Goal: Task Accomplishment & Management: Complete application form

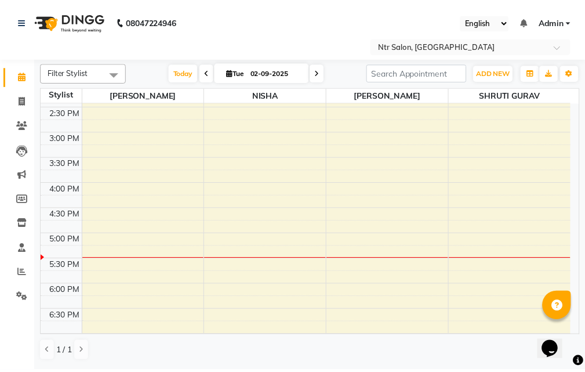
scroll to position [379, 0]
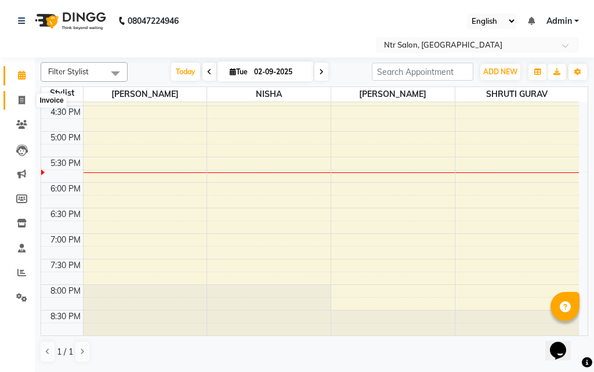
drag, startPoint x: 21, startPoint y: 99, endPoint x: 27, endPoint y: 96, distance: 6.8
click at [21, 99] on icon at bounding box center [22, 100] width 6 height 9
select select "service"
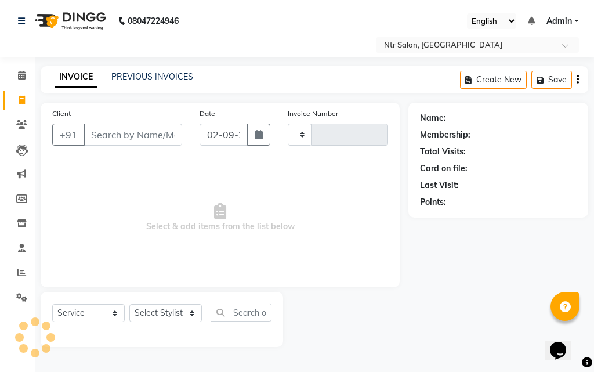
type input "0380"
select select "5173"
click at [136, 133] on input "Client" at bounding box center [133, 135] width 99 height 22
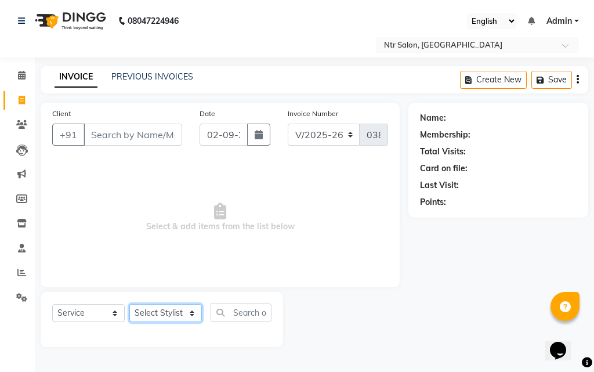
click at [166, 312] on select "Select Stylist [PERSON_NAME] NISHA [PERSON_NAME] SHRUTI GURAV" at bounding box center [165, 313] width 72 height 18
select select "77345"
click at [129, 304] on select "Select Stylist [PERSON_NAME] NISHA [PERSON_NAME] SHRUTI GURAV" at bounding box center [165, 313] width 72 height 18
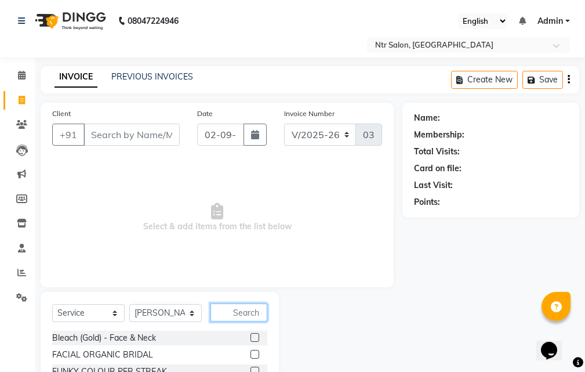
drag, startPoint x: 243, startPoint y: 309, endPoint x: 286, endPoint y: 287, distance: 48.0
click at [250, 307] on input "text" at bounding box center [239, 312] width 57 height 18
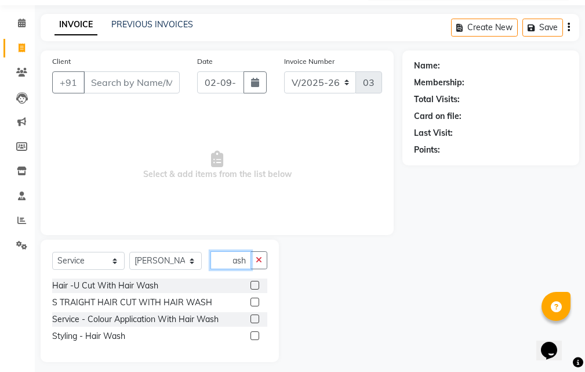
scroll to position [60, 0]
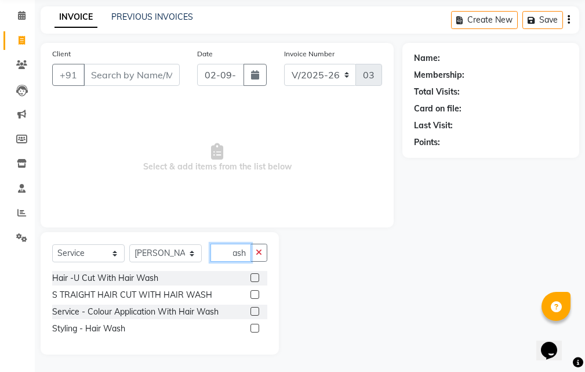
type input "hair wash"
click at [257, 328] on label at bounding box center [255, 328] width 9 height 9
click at [257, 328] on input "checkbox" at bounding box center [255, 329] width 8 height 8
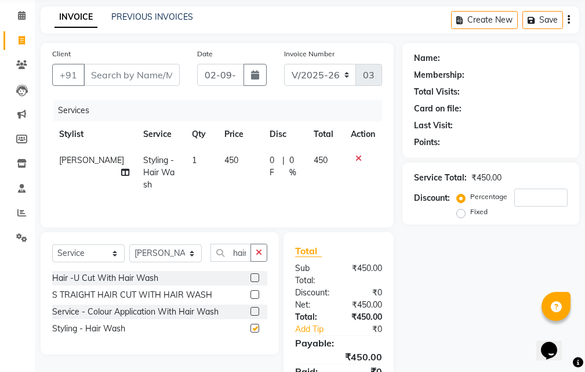
checkbox input "false"
click at [545, 201] on input "number" at bounding box center [540, 197] width 53 height 18
type input "10"
click at [472, 327] on div "Name: Membership: Total Visits: Card on file: Last Visit: Points: Service Total…" at bounding box center [496, 223] width 186 height 361
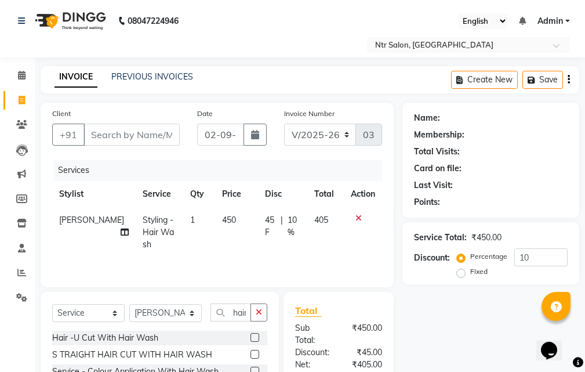
scroll to position [58, 0]
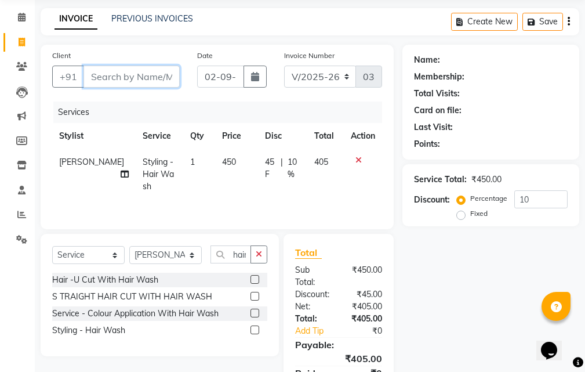
click at [132, 74] on input "Client" at bounding box center [132, 77] width 96 height 22
click at [111, 72] on input "Client" at bounding box center [132, 77] width 96 height 22
type input "c"
type input "0"
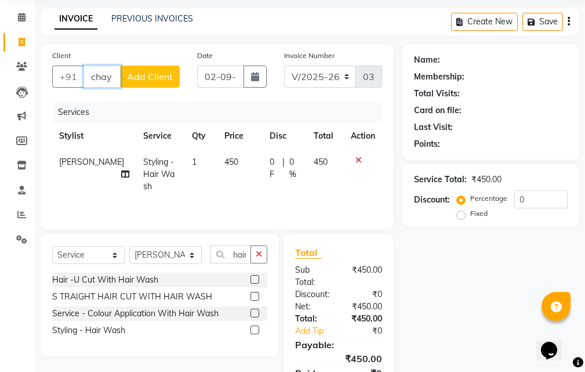
scroll to position [0, 0]
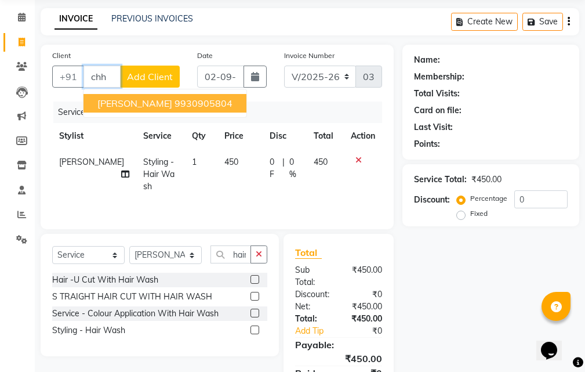
click at [126, 100] on span "[PERSON_NAME]" at bounding box center [134, 103] width 75 height 12
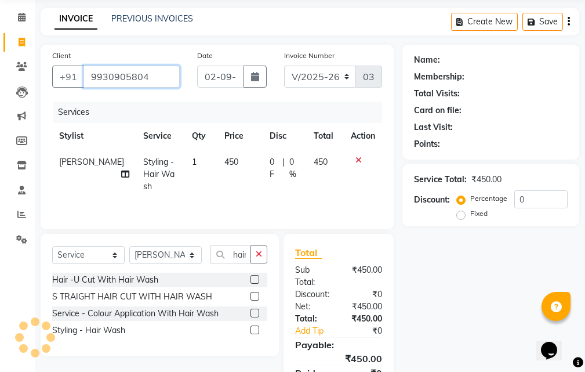
type input "9930905804"
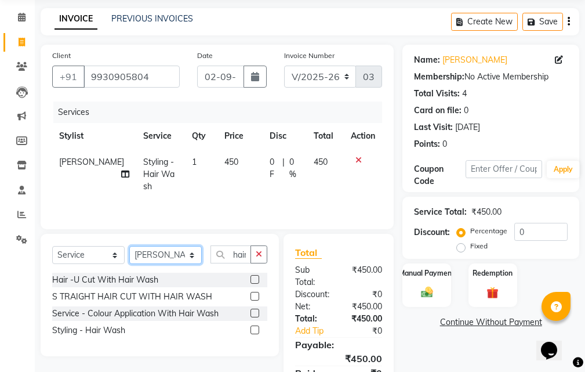
click at [193, 258] on select "Select Stylist [PERSON_NAME] NISHA [PERSON_NAME] SHRUTI GURAV" at bounding box center [165, 255] width 72 height 18
select select "35511"
click at [129, 246] on select "Select Stylist [PERSON_NAME] NISHA [PERSON_NAME] SHRUTI GURAV" at bounding box center [165, 255] width 72 height 18
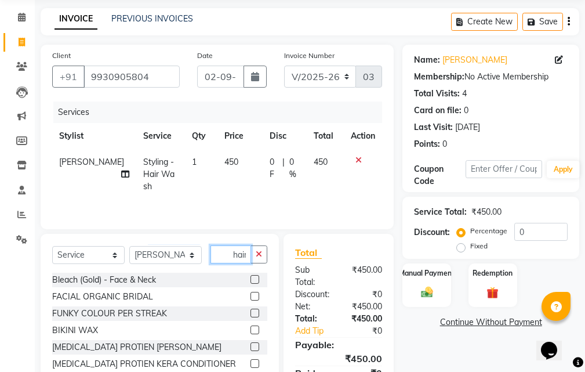
click at [241, 253] on input "hair wash" at bounding box center [231, 254] width 41 height 18
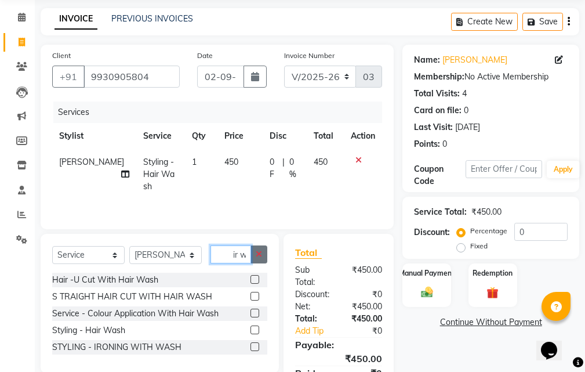
type input "ir wash"
click at [259, 255] on icon "button" at bounding box center [259, 254] width 6 height 8
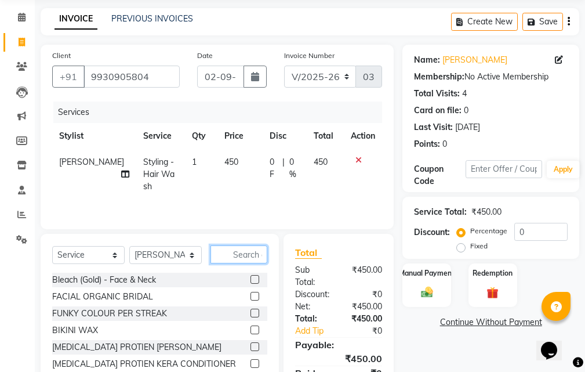
click at [251, 257] on input "text" at bounding box center [239, 254] width 57 height 18
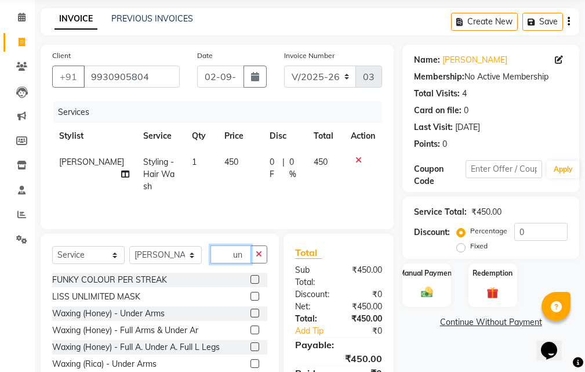
type input "u"
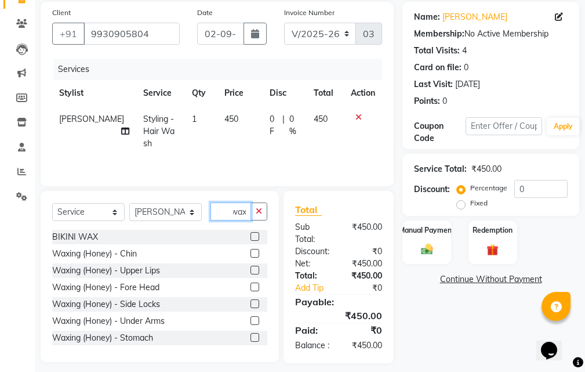
scroll to position [122, 0]
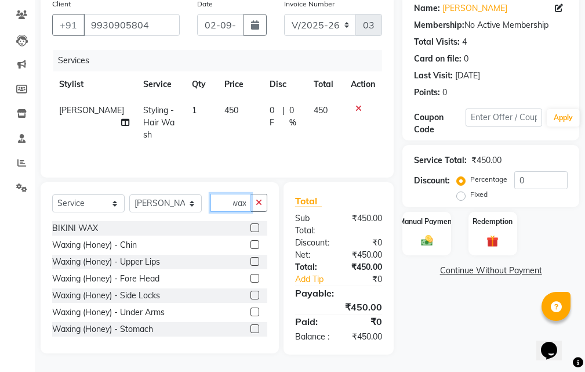
type input "wax"
click at [251, 307] on label at bounding box center [255, 311] width 9 height 9
click at [251, 309] on input "checkbox" at bounding box center [255, 313] width 8 height 8
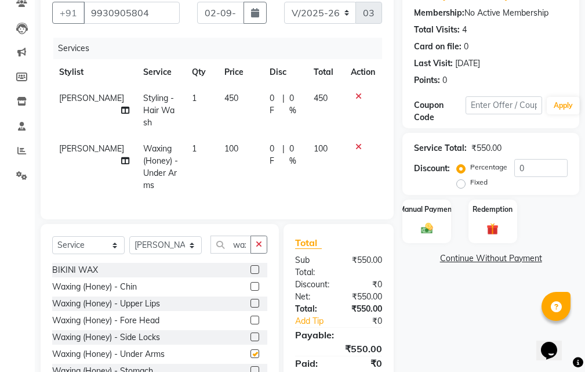
checkbox input "false"
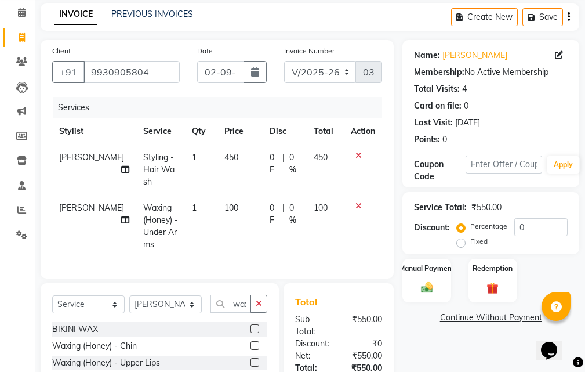
scroll to position [184, 0]
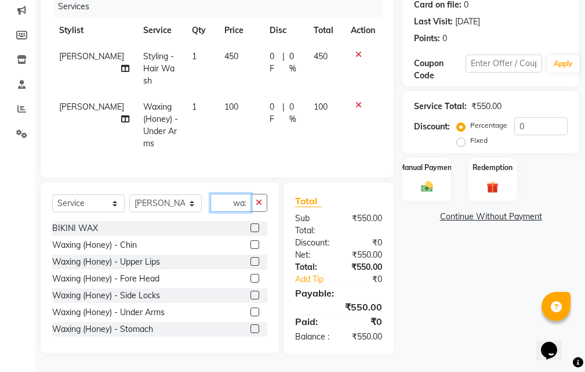
click at [245, 194] on input "wax" at bounding box center [231, 203] width 41 height 18
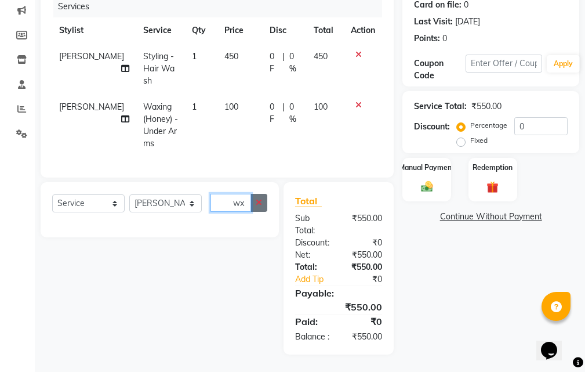
type input "wx"
drag, startPoint x: 255, startPoint y: 188, endPoint x: 272, endPoint y: 200, distance: 20.1
click at [258, 194] on button "button" at bounding box center [259, 203] width 17 height 18
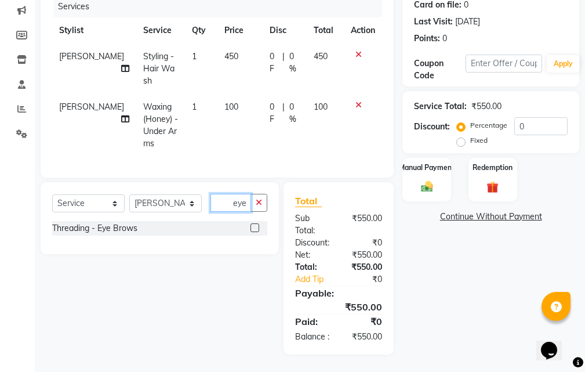
type input "eye"
click at [252, 223] on label at bounding box center [255, 227] width 9 height 9
click at [252, 224] on input "checkbox" at bounding box center [255, 228] width 8 height 8
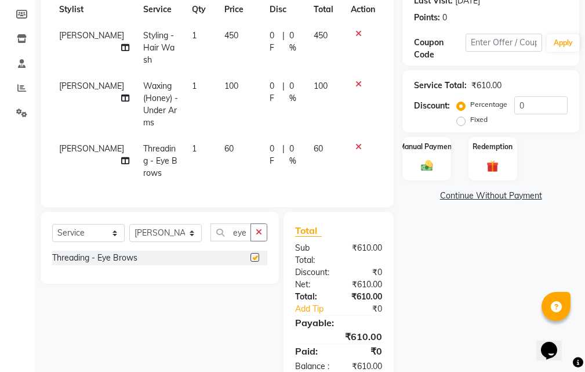
checkbox input "false"
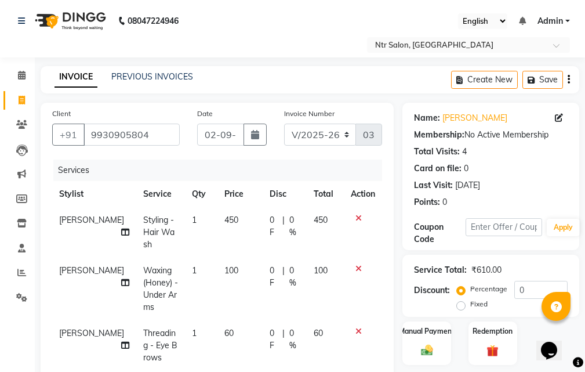
scroll to position [58, 0]
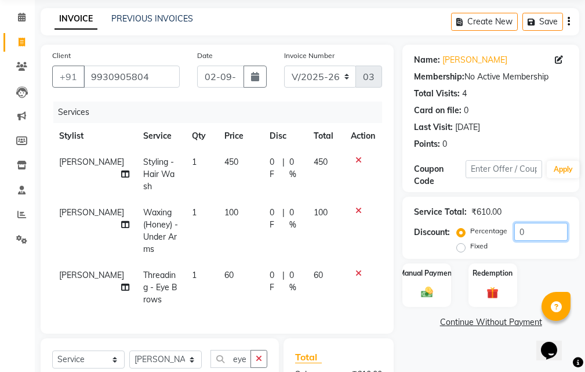
click at [560, 234] on input "0" at bounding box center [540, 232] width 53 height 18
type input "10"
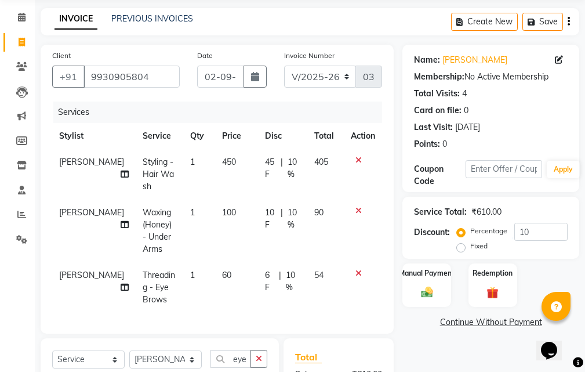
click at [397, 342] on div "Client [PHONE_NUMBER] Date [DATE] Invoice Number V/2025 V/[PHONE_NUMBER] Servic…" at bounding box center [217, 278] width 371 height 466
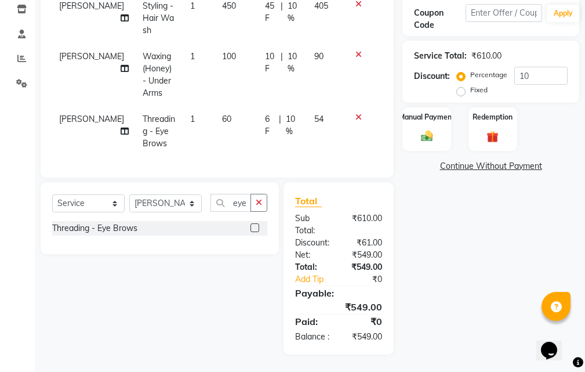
scroll to position [235, 0]
click at [436, 129] on img at bounding box center [427, 136] width 20 height 14
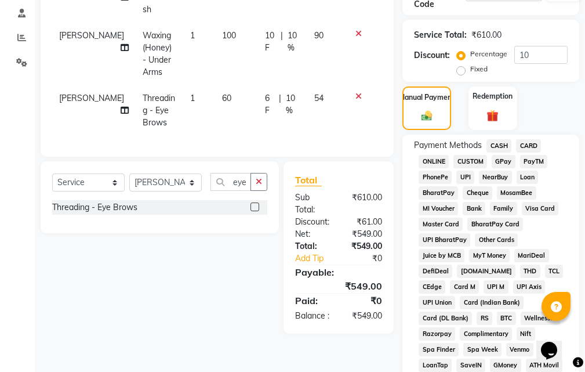
click at [502, 160] on span "GPay" at bounding box center [504, 161] width 24 height 13
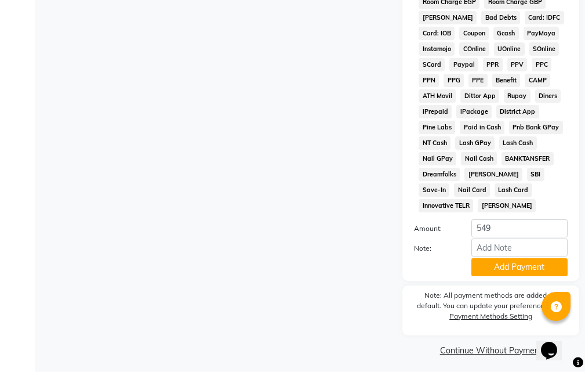
scroll to position [728, 0]
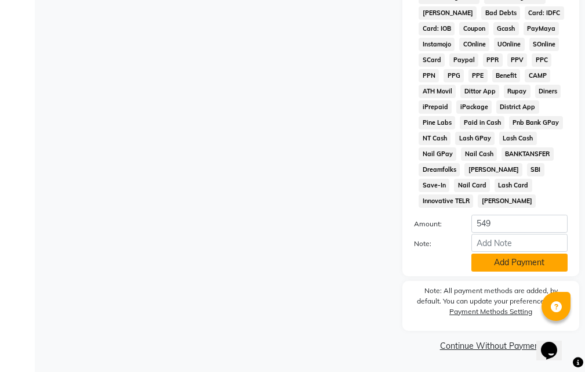
click at [511, 264] on button "Add Payment" at bounding box center [520, 262] width 96 height 18
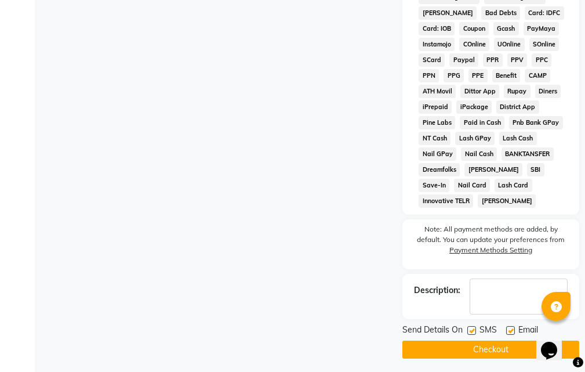
click at [513, 346] on button "Checkout" at bounding box center [491, 349] width 177 height 18
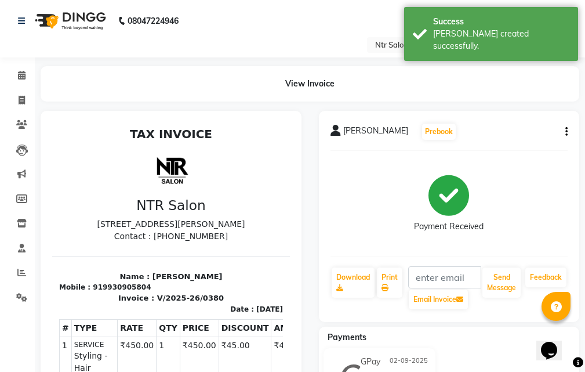
select select "service"
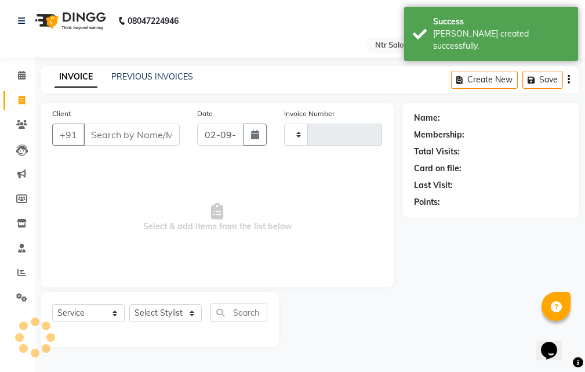
type input "0381"
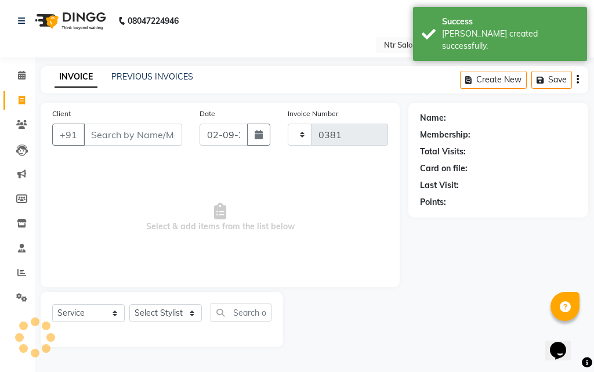
select select "5173"
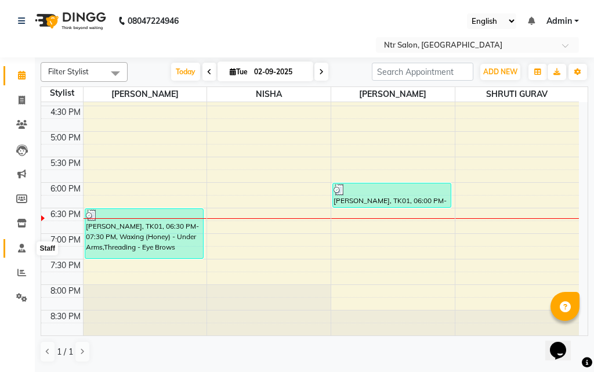
click at [20, 249] on icon at bounding box center [22, 248] width 8 height 9
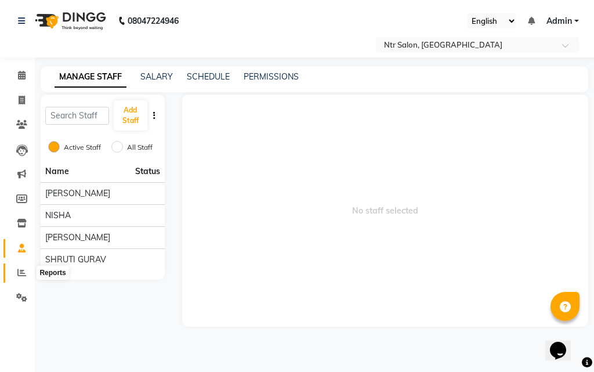
click at [19, 270] on icon at bounding box center [21, 272] width 9 height 9
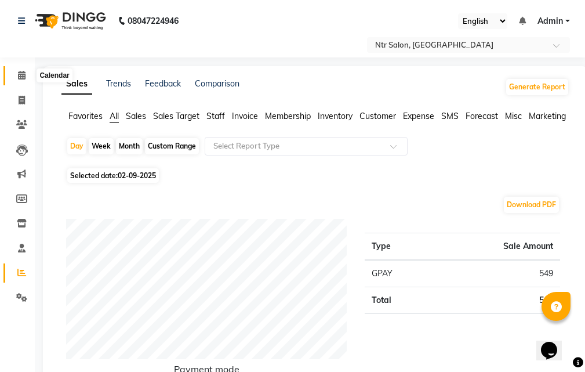
click at [19, 72] on icon at bounding box center [22, 75] width 8 height 9
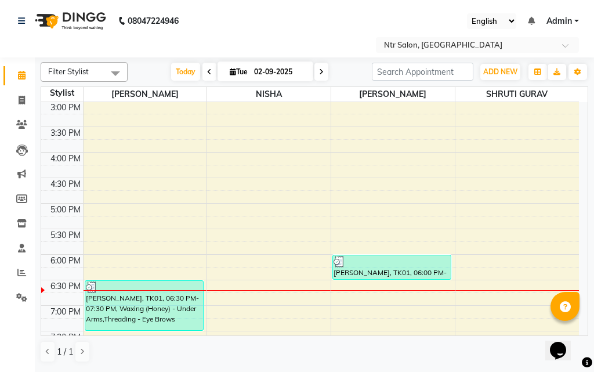
scroll to position [379, 0]
